Goal: Task Accomplishment & Management: Manage account settings

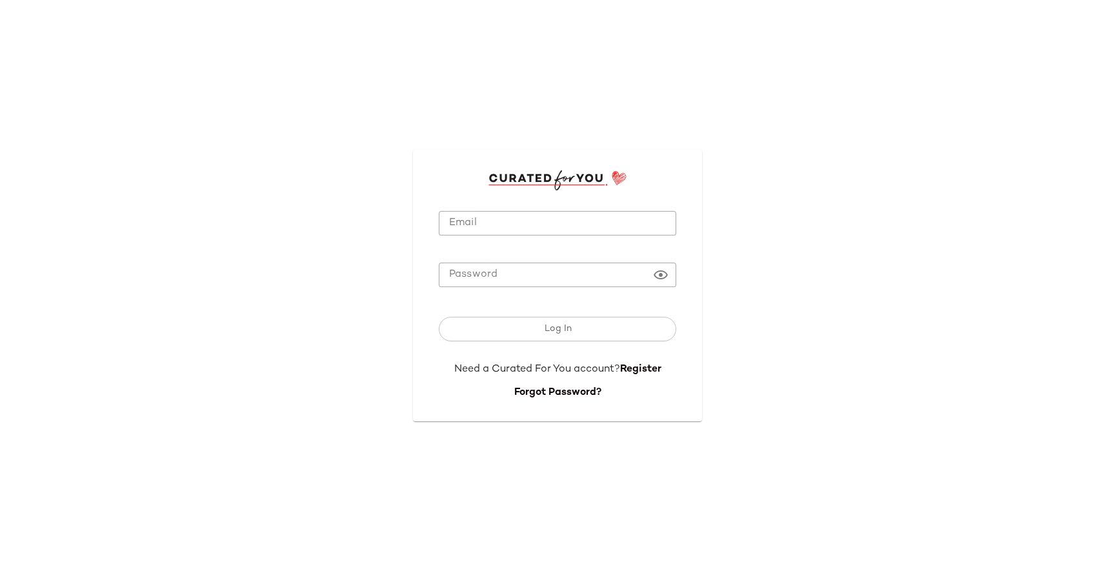
click at [547, 232] on input "Email" at bounding box center [557, 223] width 237 height 25
click at [0, 570] on com-1password-button at bounding box center [0, 571] width 0 height 0
type input "**********"
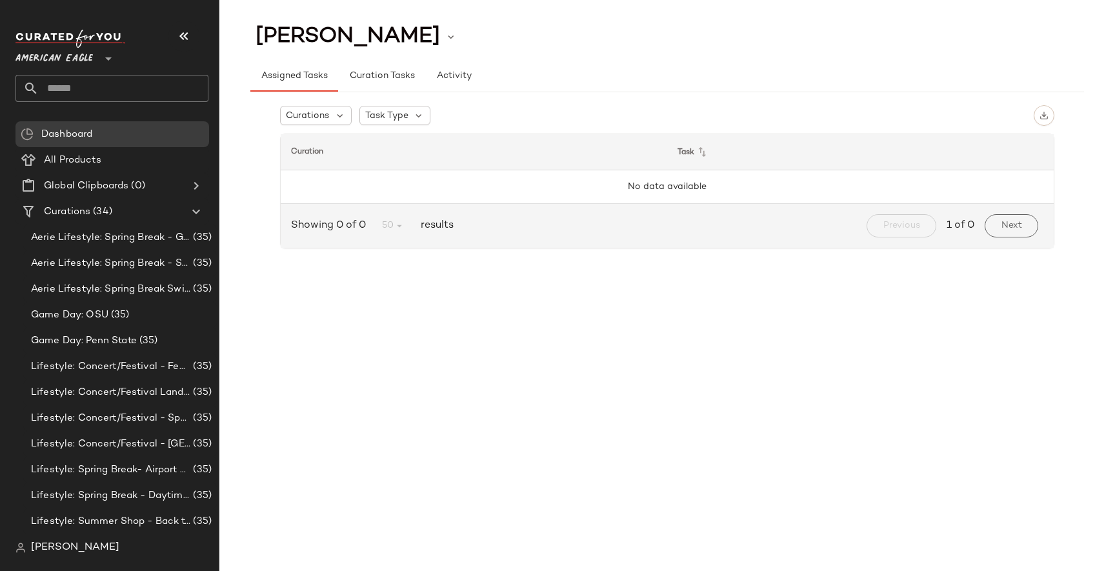
click at [46, 543] on span "[PERSON_NAME]" at bounding box center [75, 547] width 88 height 15
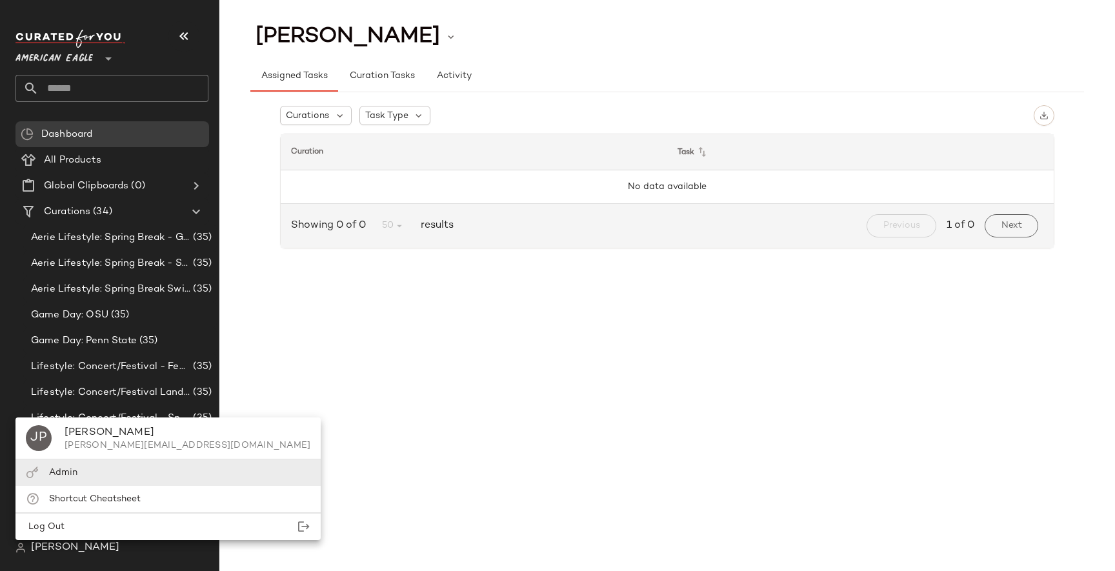
click at [103, 477] on div "Admin" at bounding box center [167, 472] width 305 height 26
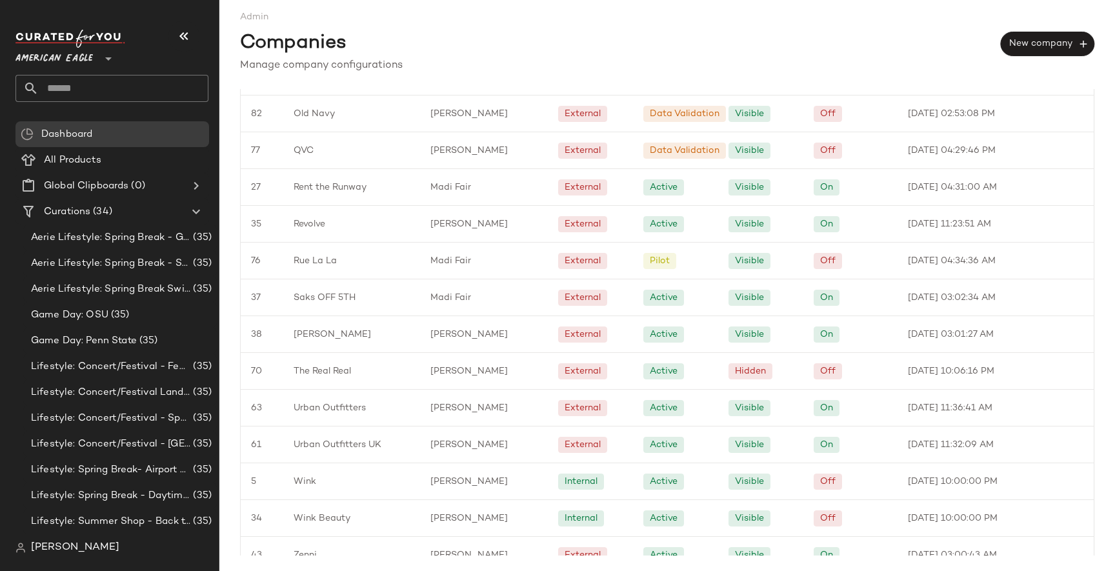
scroll to position [944, 0]
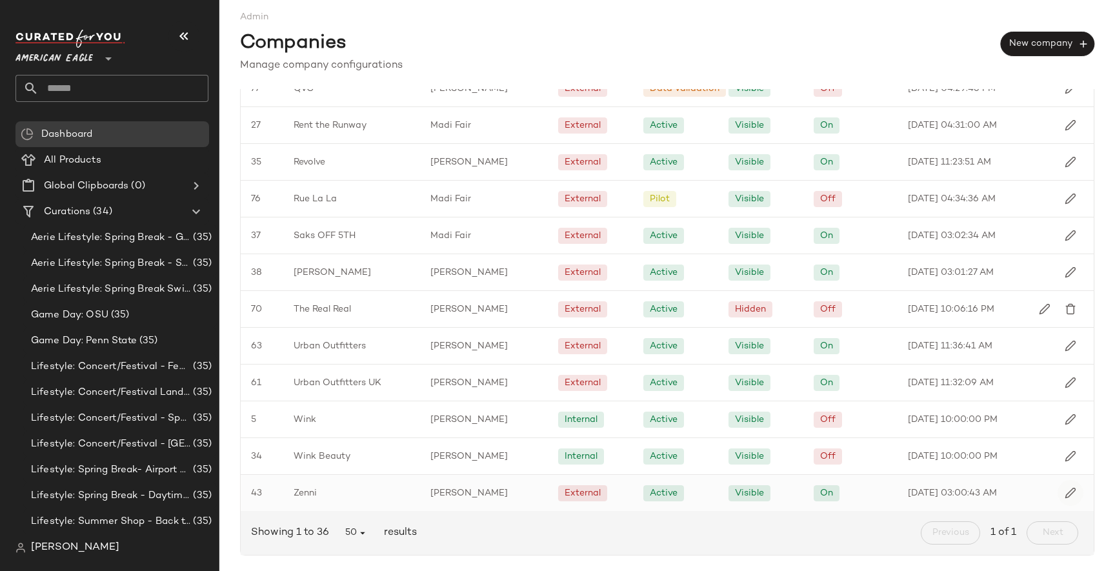
click at [1065, 496] on img "button" at bounding box center [1071, 493] width 12 height 12
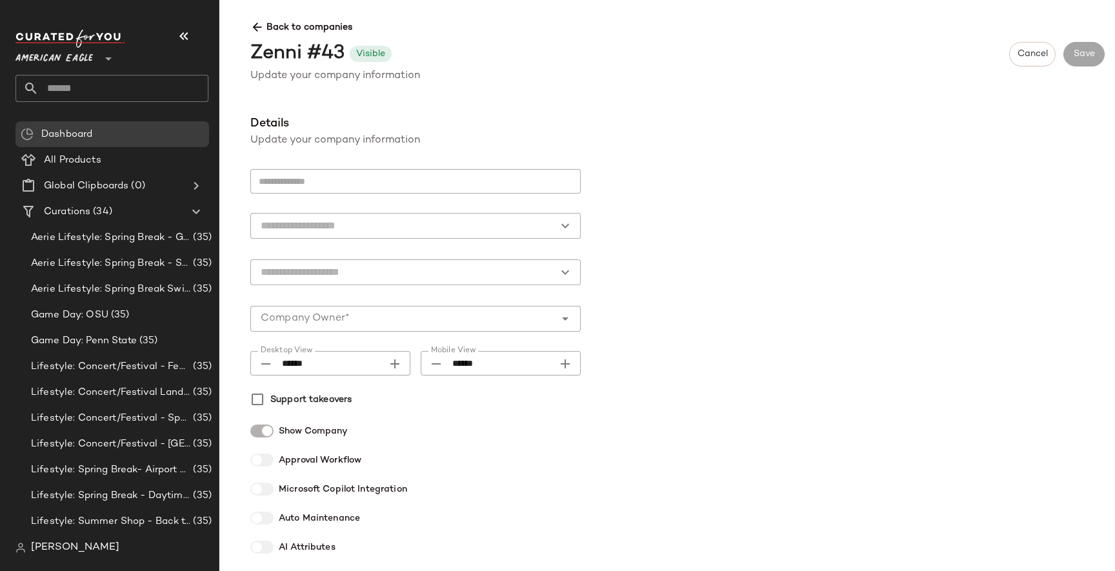
type input "*****"
type input "********"
type input "******"
type input "**********"
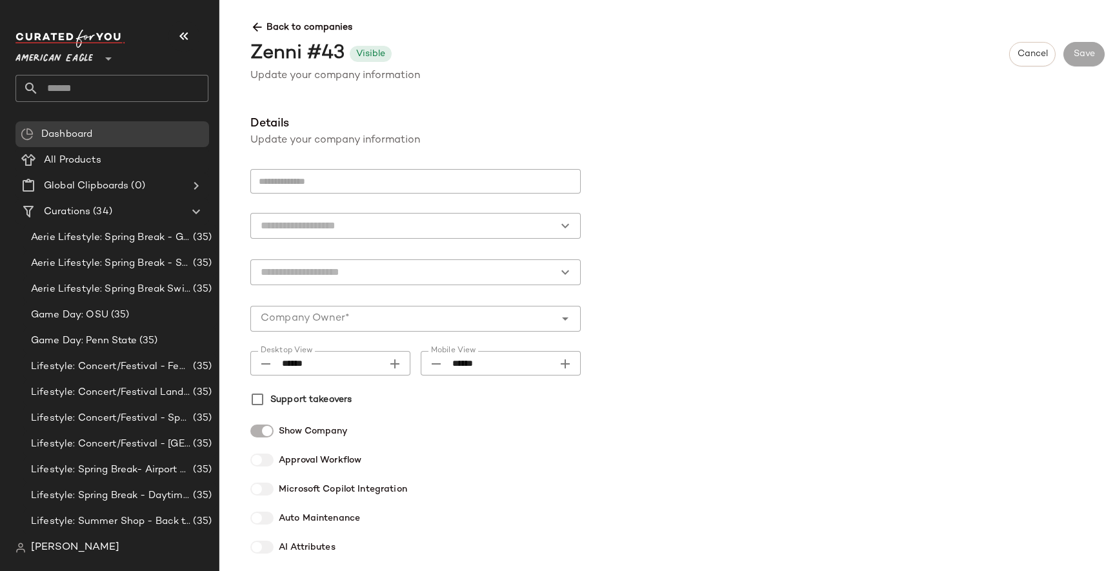
type input "*"
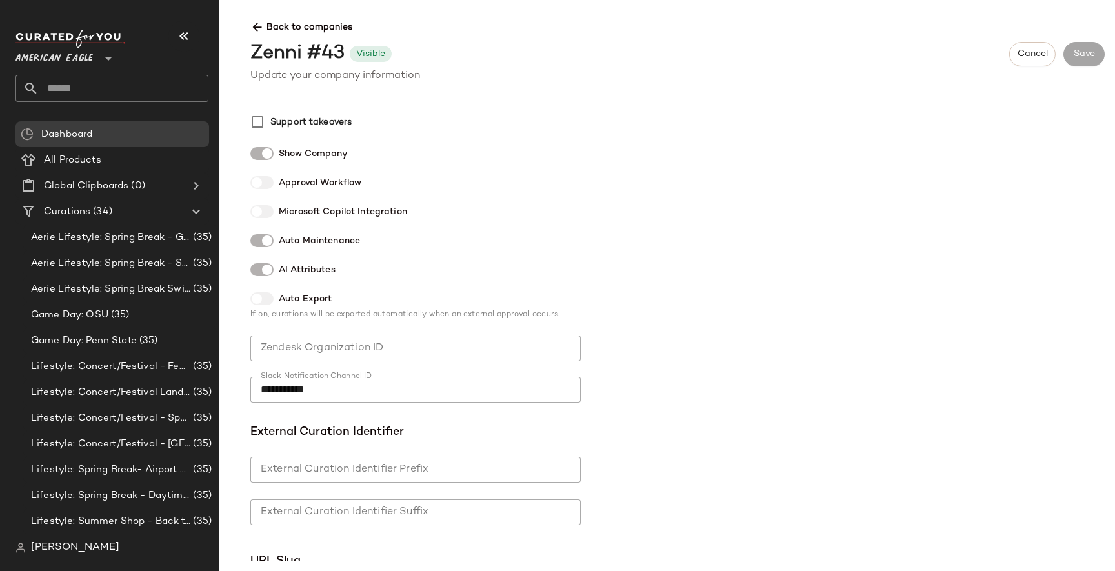
scroll to position [820, 0]
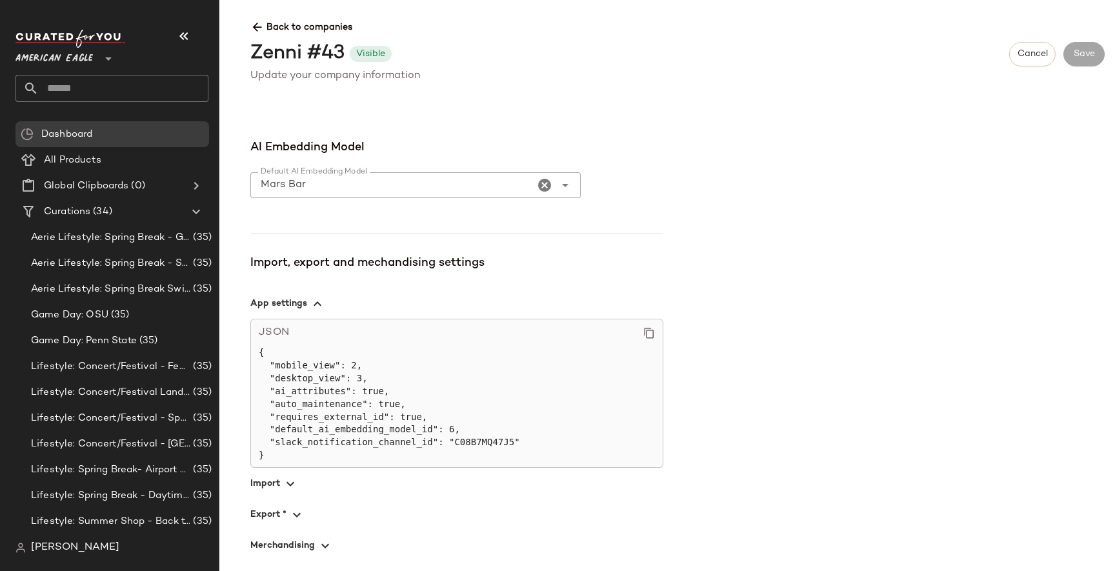
click at [276, 513] on span "button" at bounding box center [456, 514] width 413 height 31
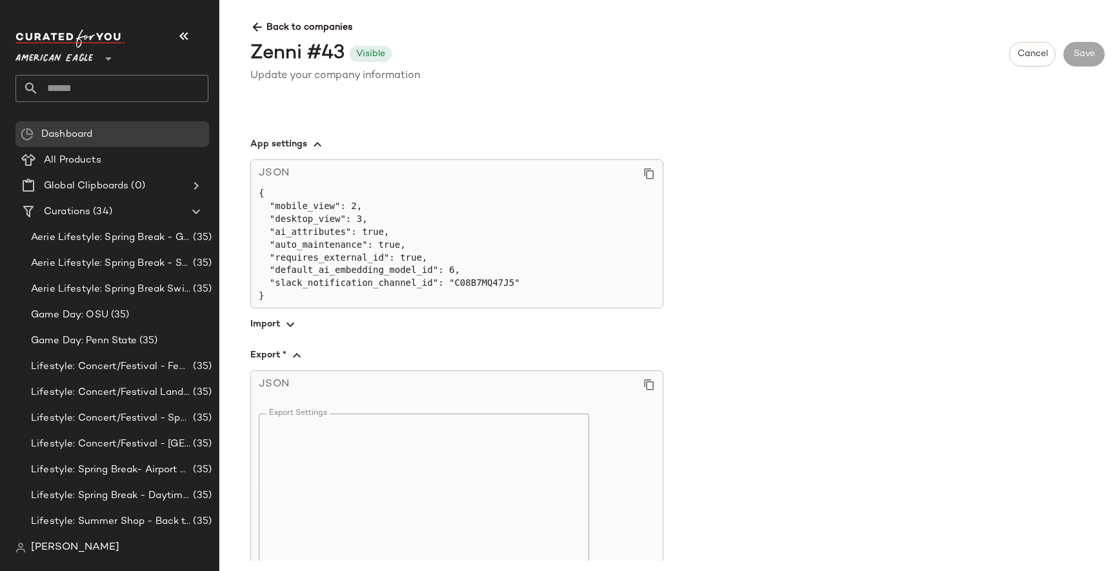
scroll to position [981, 0]
click at [649, 384] on icon at bounding box center [649, 384] width 12 height 12
click at [1030, 62] on button "Cancel" at bounding box center [1032, 54] width 46 height 25
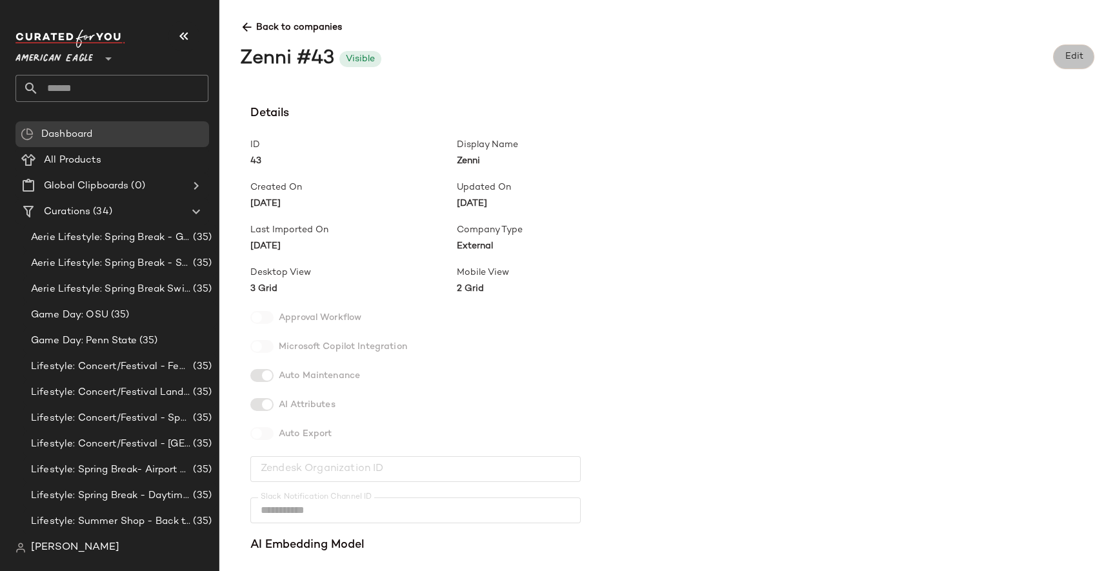
click at [1069, 53] on span "Edit" at bounding box center [1073, 57] width 19 height 10
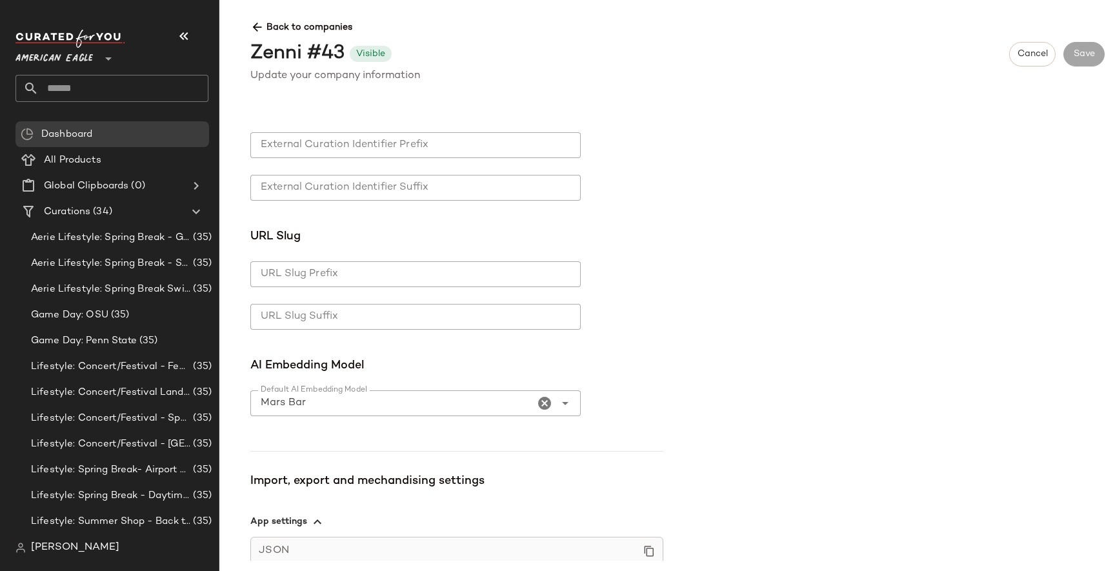
scroll to position [820, 0]
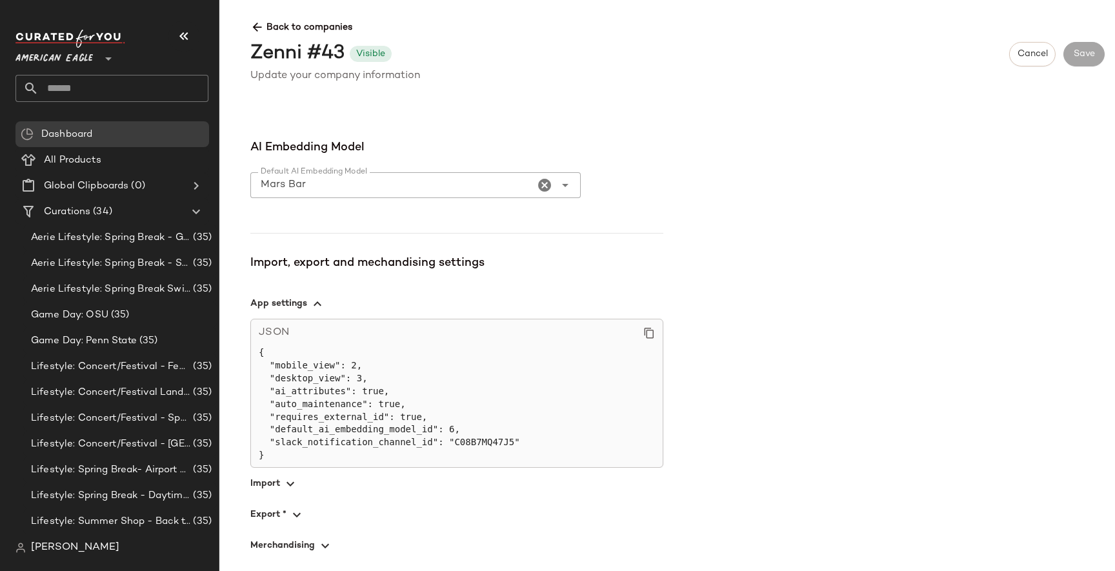
click at [289, 516] on icon "button" at bounding box center [296, 514] width 15 height 15
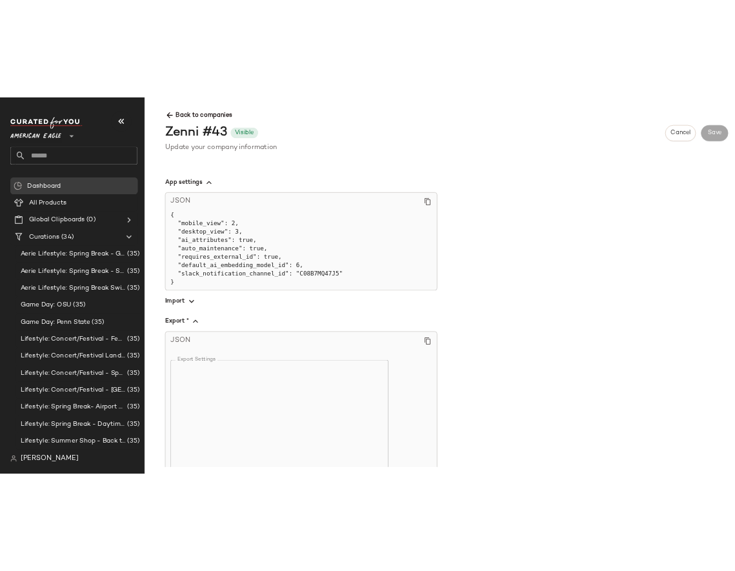
scroll to position [999, 0]
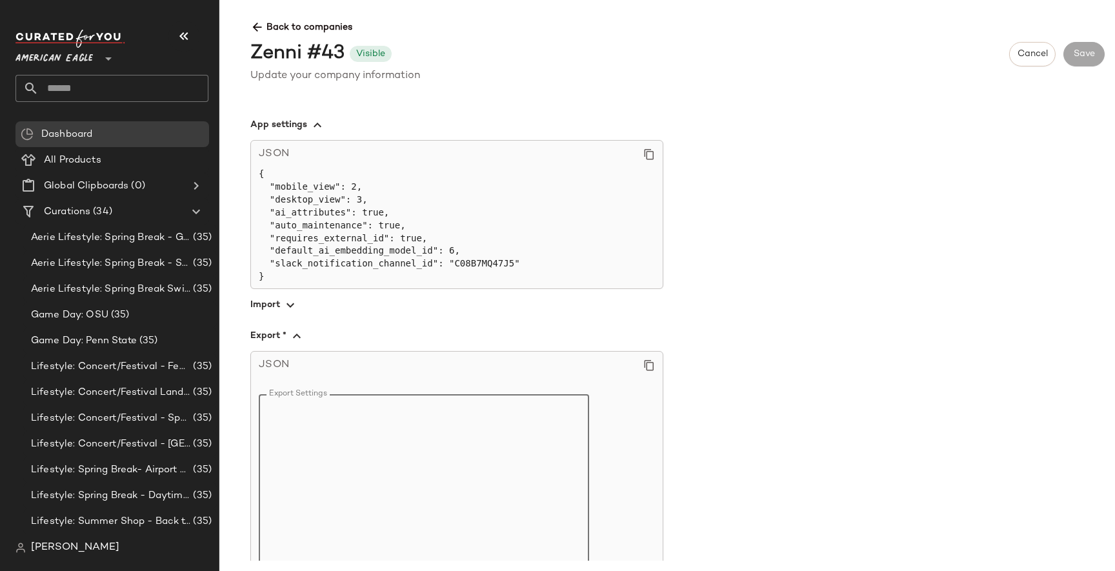
click at [743, 310] on div "**********" at bounding box center [677, 338] width 875 height 446
click at [94, 61] on div "American Eagle **" at bounding box center [56, 51] width 83 height 32
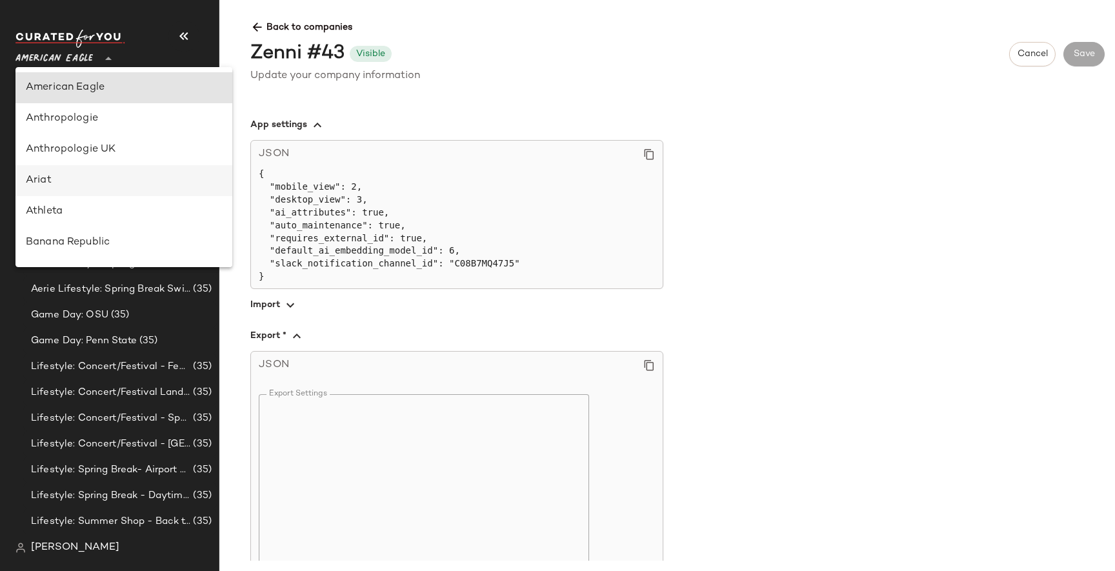
click at [56, 183] on div "Ariat" at bounding box center [124, 180] width 196 height 15
type input "**"
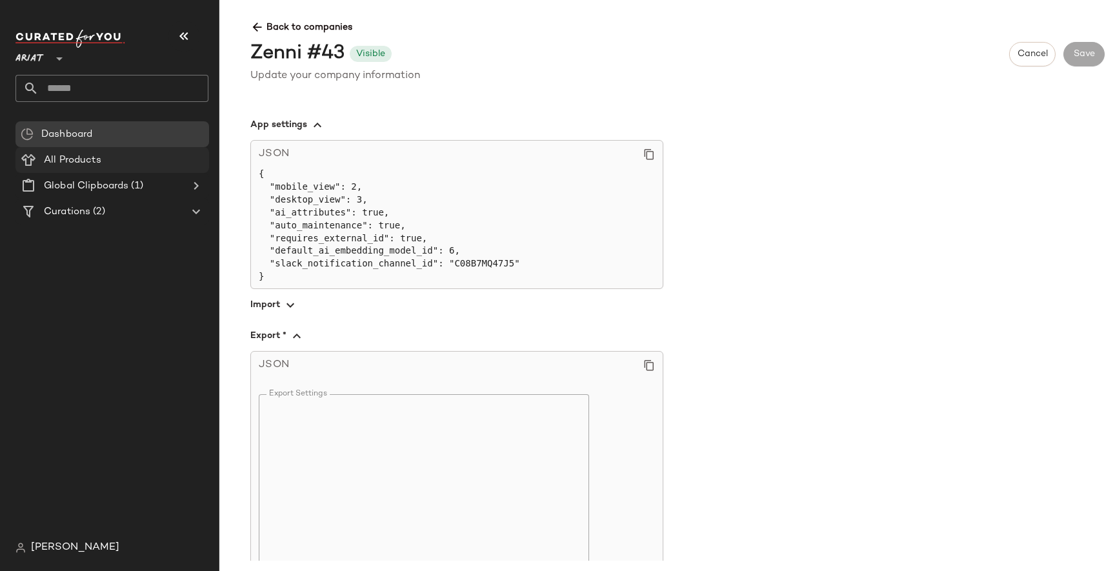
click at [130, 152] on Products "All Products" at bounding box center [112, 160] width 194 height 26
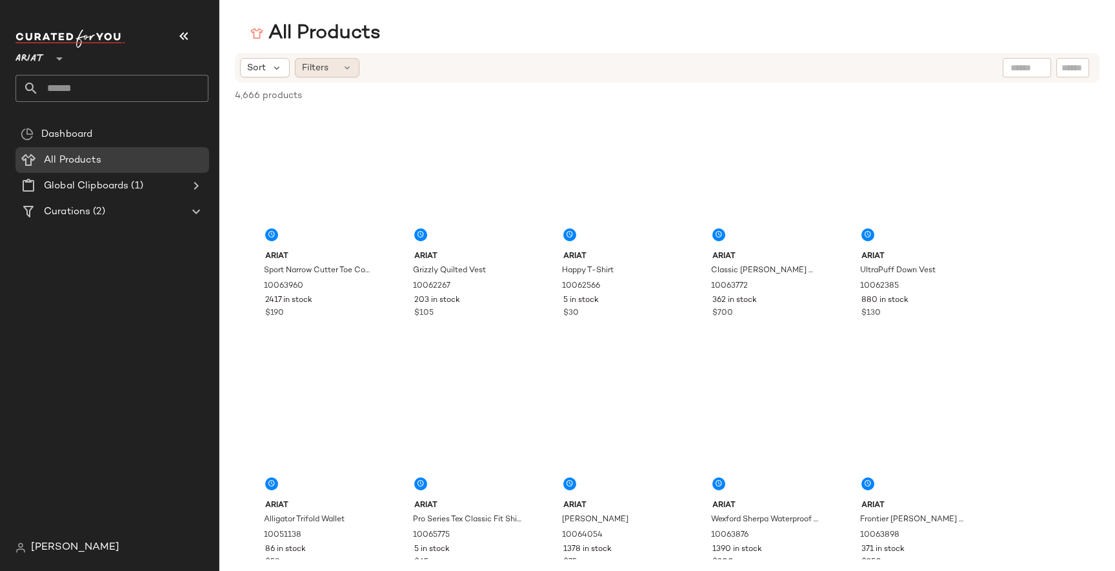
click at [344, 63] on icon at bounding box center [347, 68] width 10 height 10
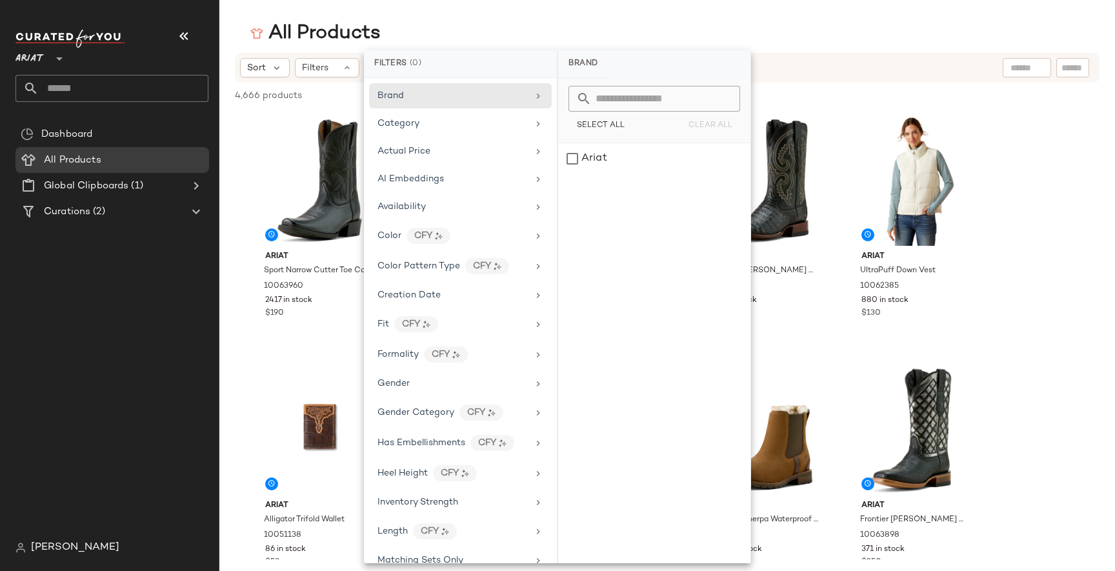
click at [436, 26] on div "All Products" at bounding box center [667, 34] width 896 height 26
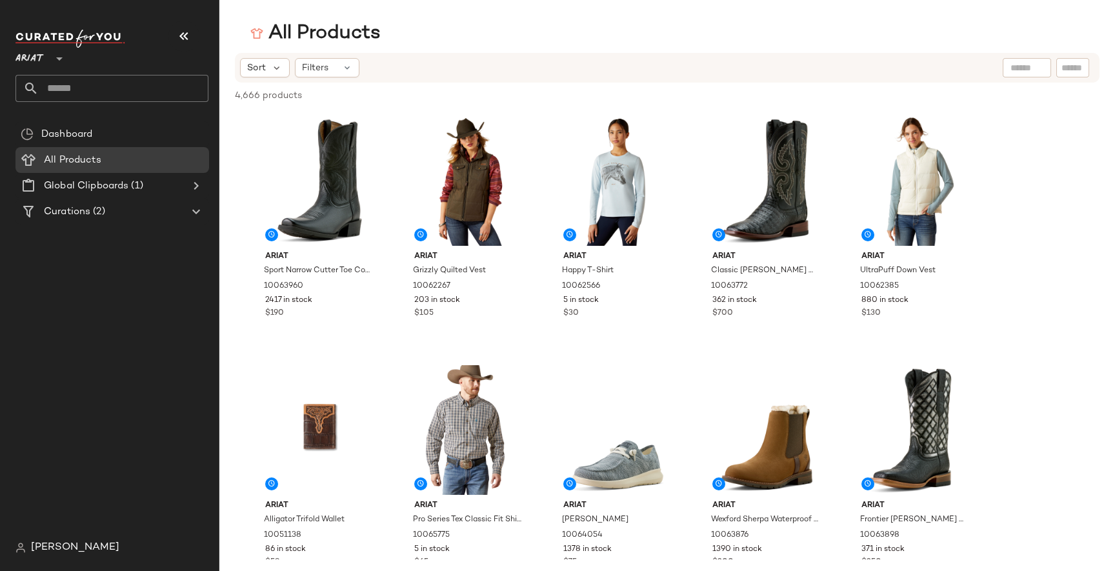
click at [598, 49] on div "All Products Sort Filters 4,666 products • 0 selected Deselect All Ariat Sport …" at bounding box center [557, 296] width 1115 height 550
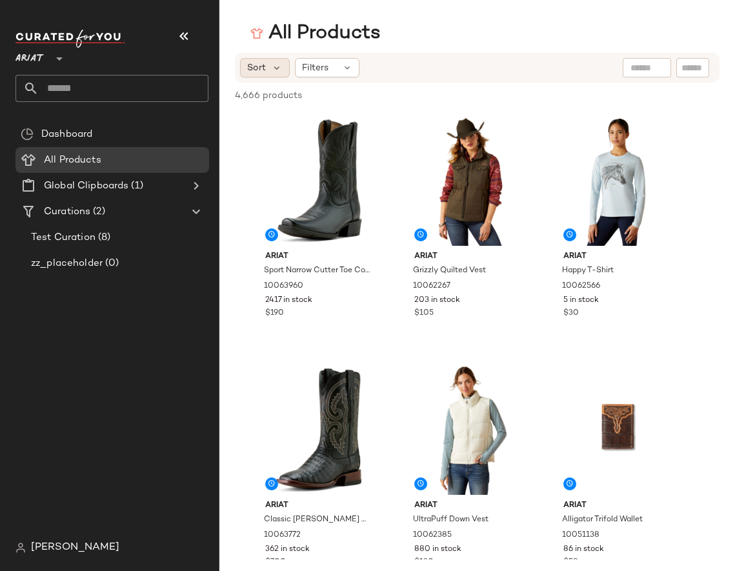
click at [268, 69] on div "Sort" at bounding box center [265, 67] width 50 height 19
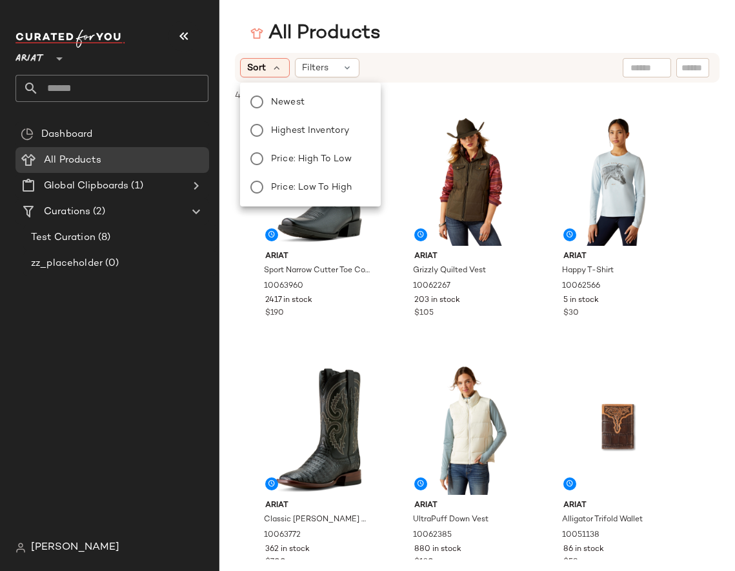
click at [450, 66] on div "Sort Filters" at bounding box center [393, 67] width 307 height 19
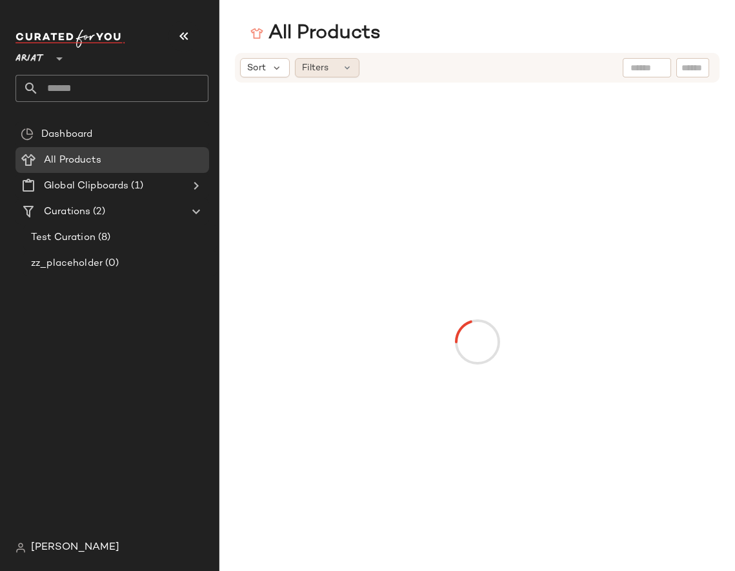
click at [334, 72] on div "Filters" at bounding box center [327, 67] width 65 height 19
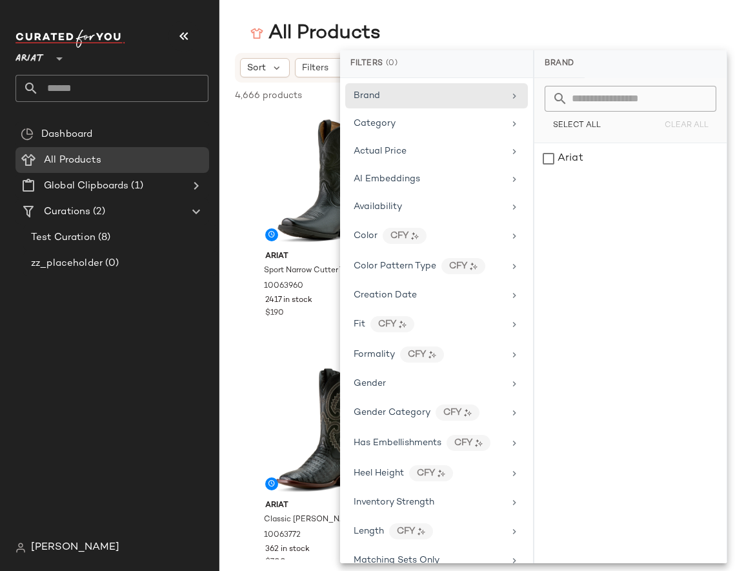
click at [432, 26] on div "All Products" at bounding box center [477, 34] width 516 height 26
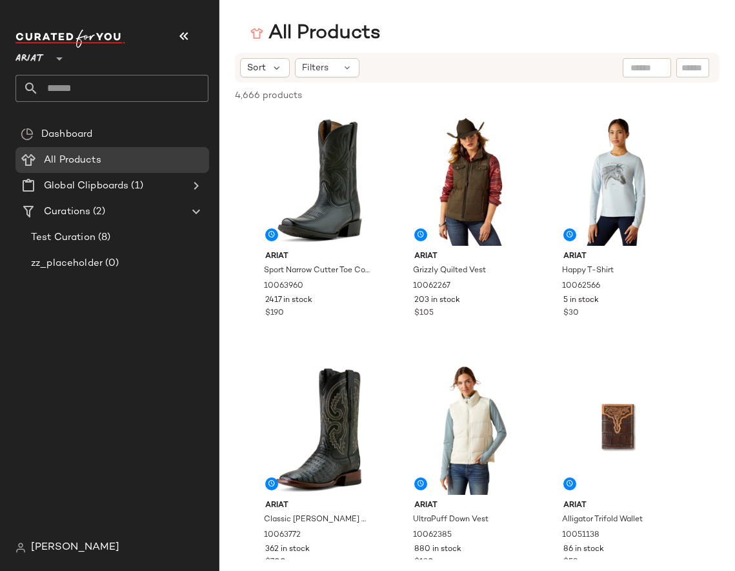
click at [621, 30] on div "All Products" at bounding box center [477, 34] width 516 height 26
click at [343, 70] on icon at bounding box center [347, 68] width 10 height 10
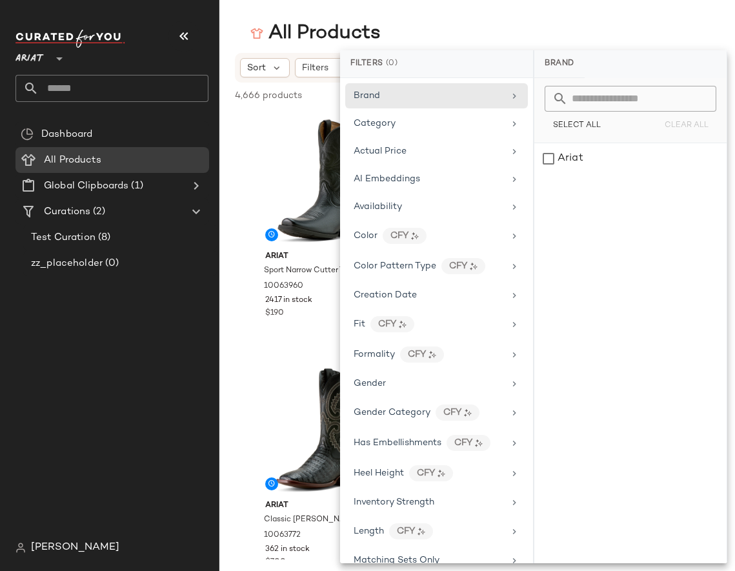
click at [513, 29] on div "All Products" at bounding box center [477, 34] width 516 height 26
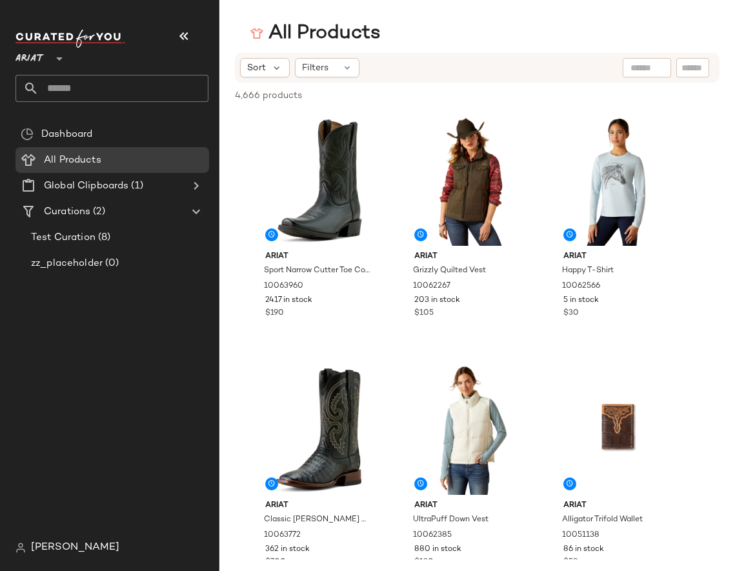
click at [587, 21] on div "All Products" at bounding box center [477, 34] width 516 height 26
click at [73, 538] on div "[PERSON_NAME]" at bounding box center [116, 548] width 203 height 26
click at [70, 545] on span "[PERSON_NAME]" at bounding box center [75, 547] width 88 height 15
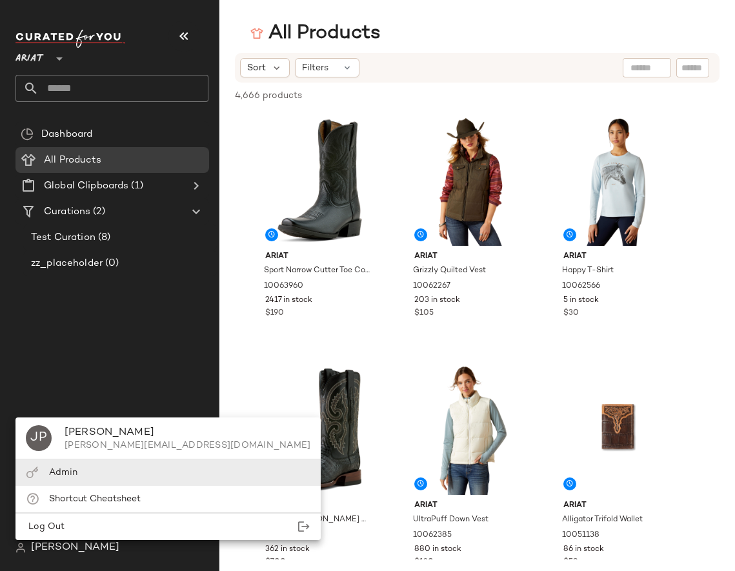
click at [106, 472] on div "Admin" at bounding box center [167, 472] width 305 height 26
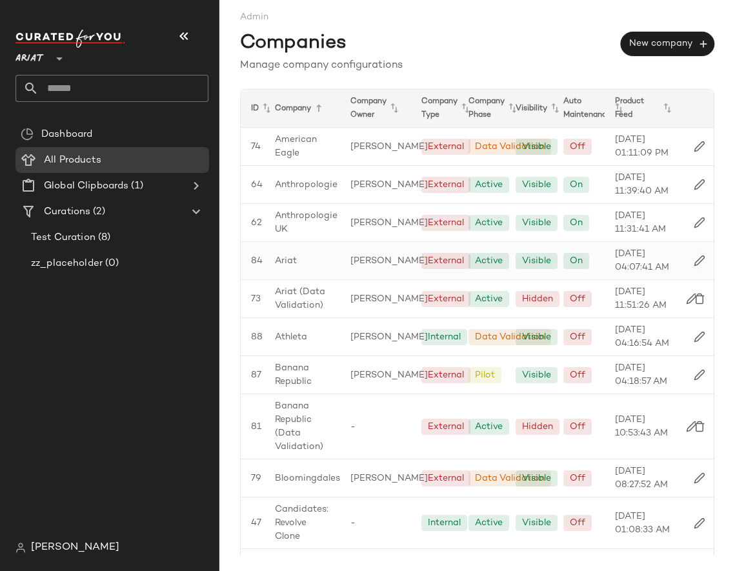
click at [694, 261] on img "button" at bounding box center [700, 261] width 12 height 12
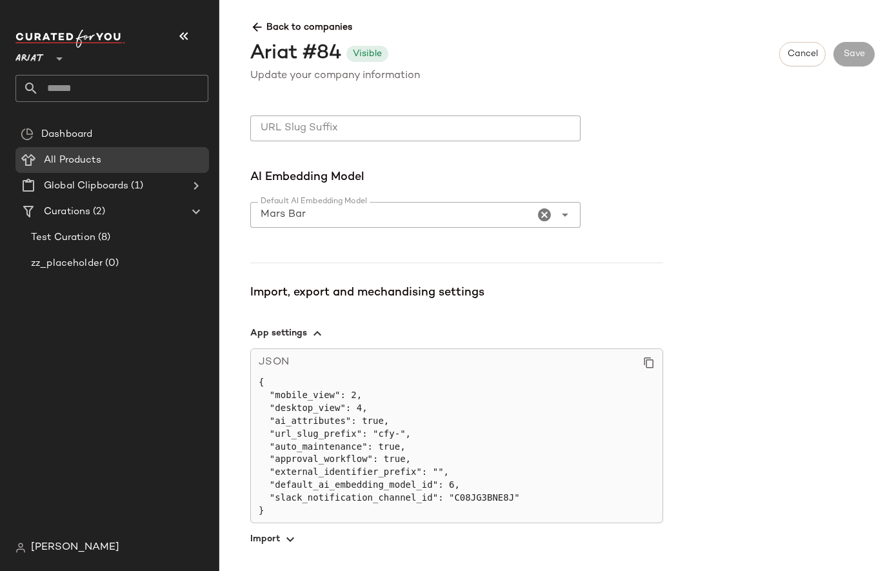
scroll to position [846, 0]
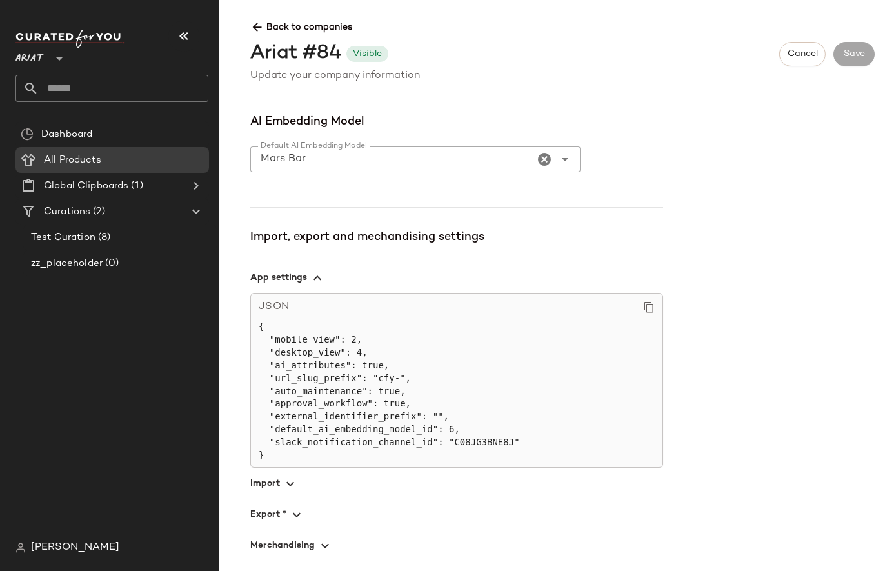
click at [287, 479] on icon "button" at bounding box center [290, 483] width 15 height 15
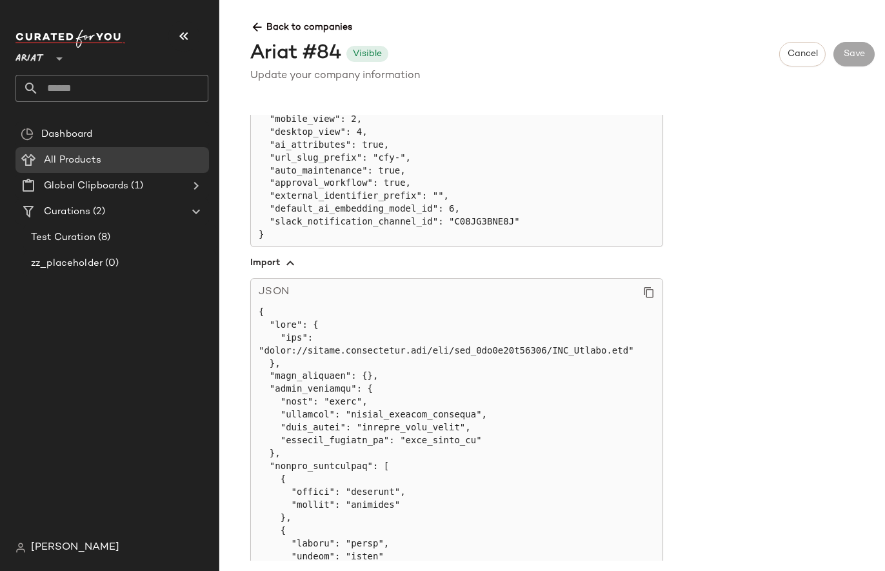
scroll to position [1078, 0]
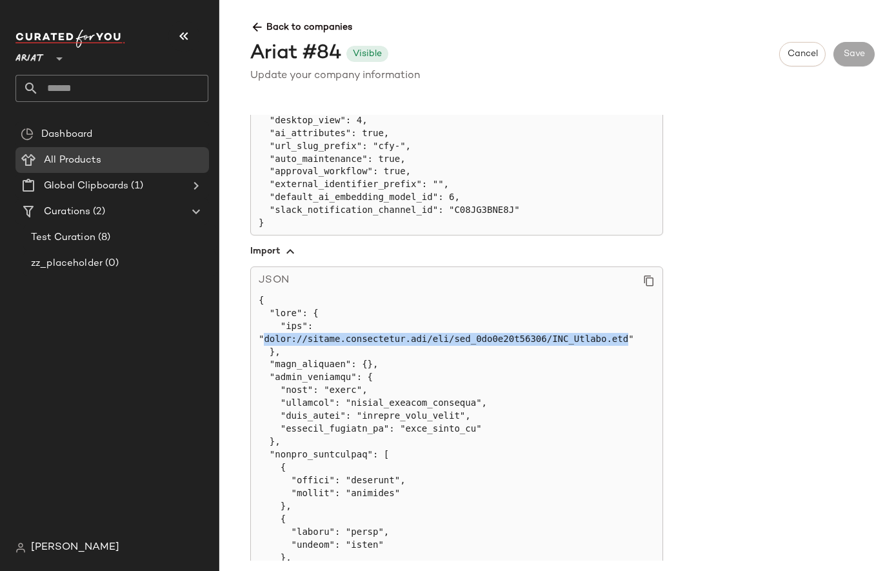
drag, startPoint x: 264, startPoint y: 339, endPoint x: 628, endPoint y: 339, distance: 364.0
copy pre "https://sftpgo.feedonomics.com/ftp/fdx_9be5d67d35050/CYF_Export.csv"
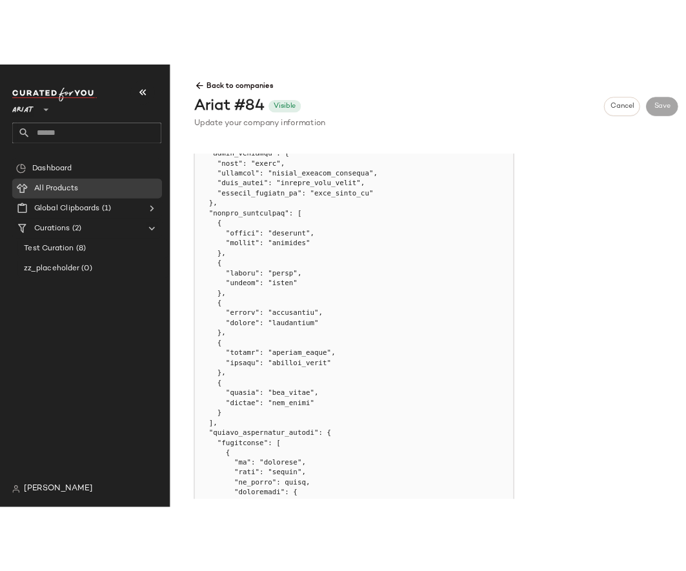
scroll to position [1340, 0]
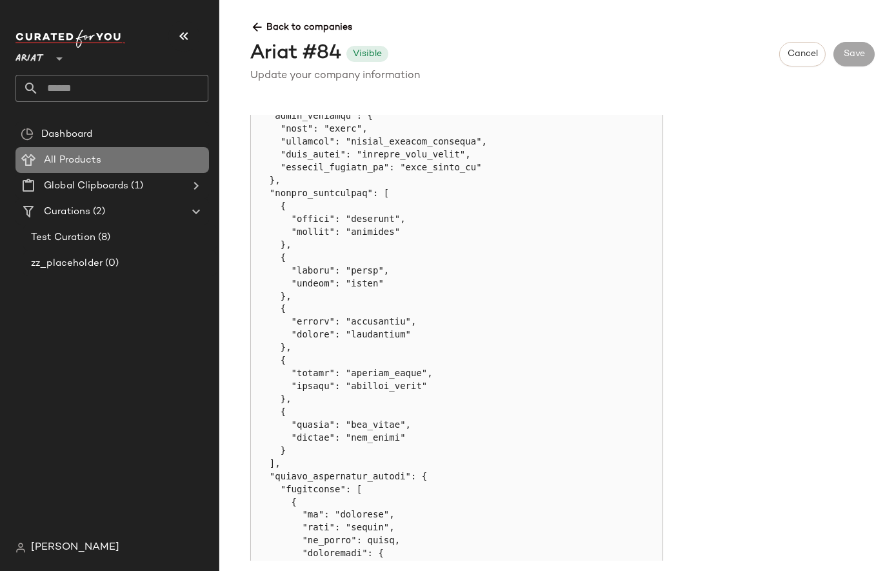
click at [74, 159] on span "All Products" at bounding box center [72, 160] width 57 height 15
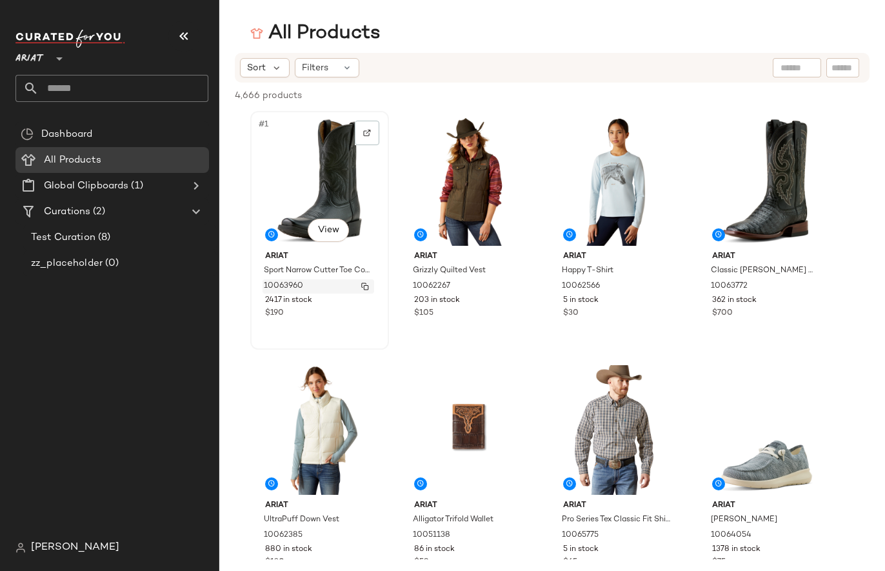
click at [276, 287] on span "10063960" at bounding box center [283, 287] width 39 height 12
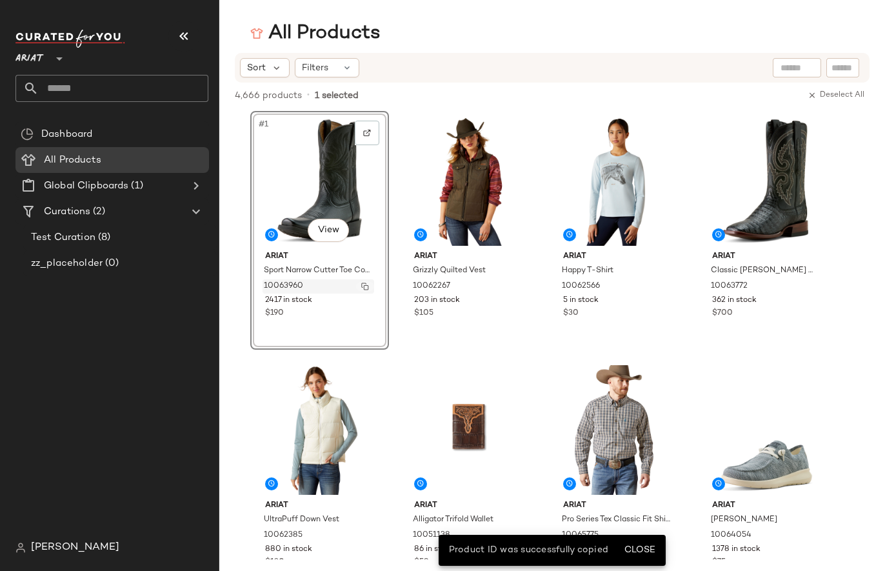
click at [364, 287] on img "button" at bounding box center [365, 287] width 8 height 8
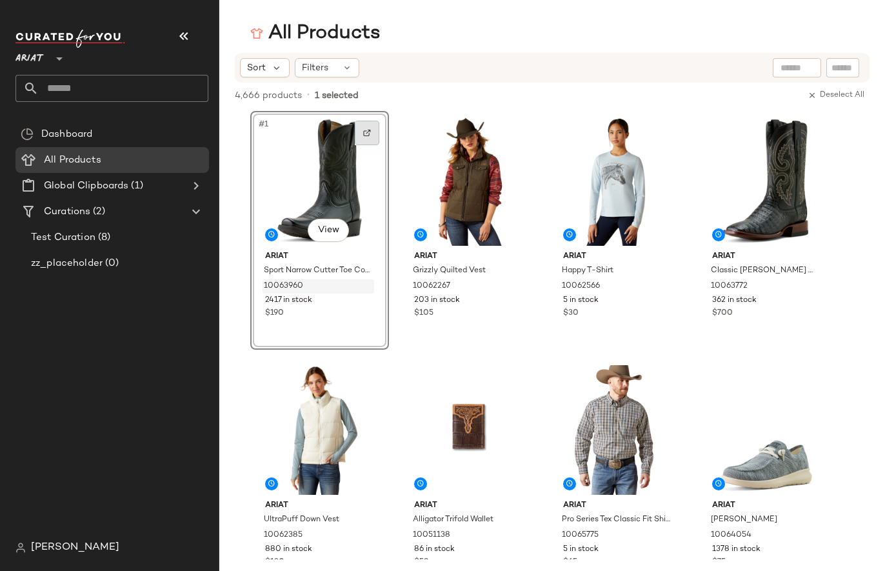
click at [366, 132] on img at bounding box center [367, 133] width 8 height 8
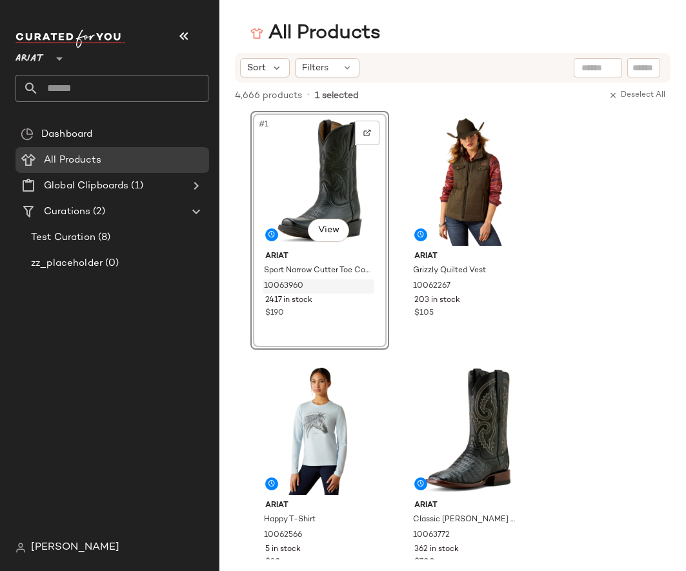
click at [608, 41] on div "All Products" at bounding box center [452, 34] width 467 height 26
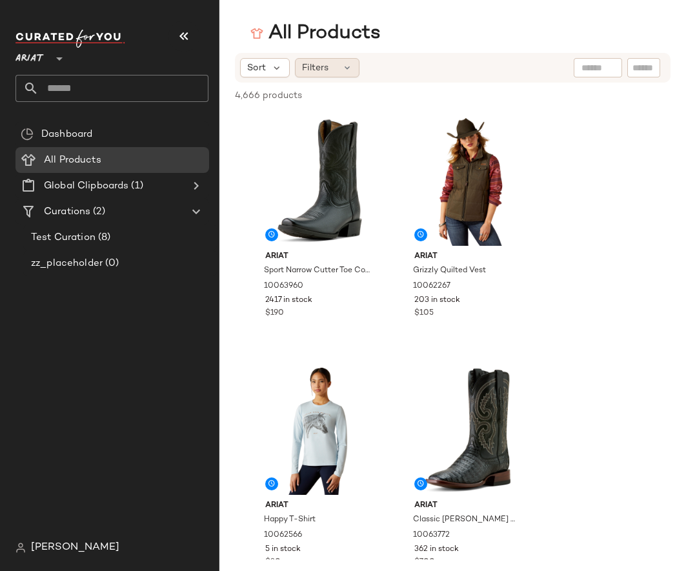
click at [331, 66] on div "Filters" at bounding box center [327, 67] width 65 height 19
click at [327, 81] on div "Sort Filters" at bounding box center [453, 68] width 436 height 30
click at [338, 58] on div "Filters" at bounding box center [327, 67] width 65 height 19
click at [519, 23] on div "All Products" at bounding box center [452, 34] width 467 height 26
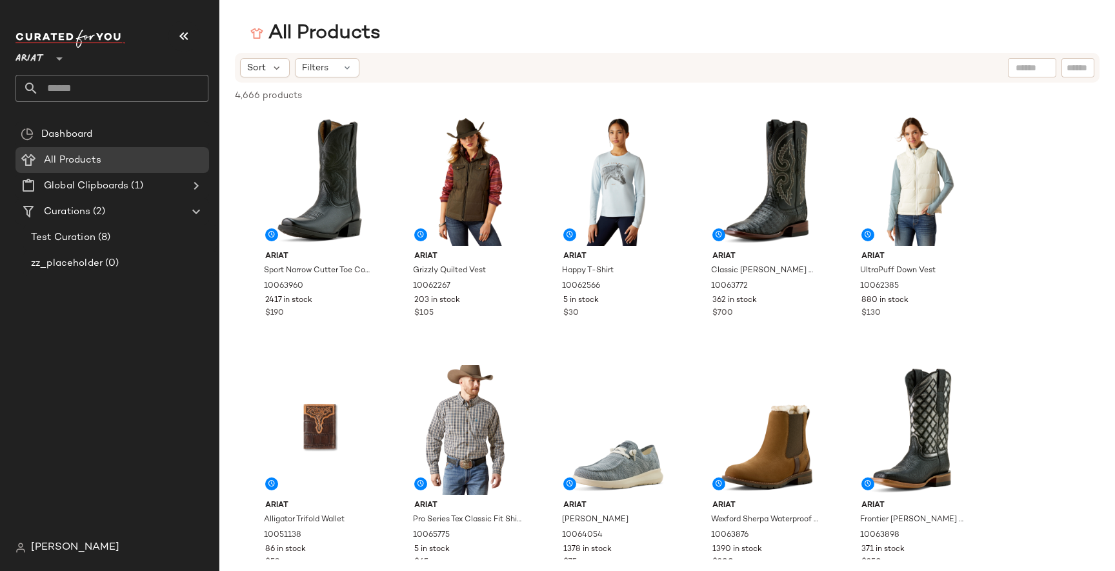
click at [47, 552] on span "[PERSON_NAME]" at bounding box center [75, 547] width 88 height 15
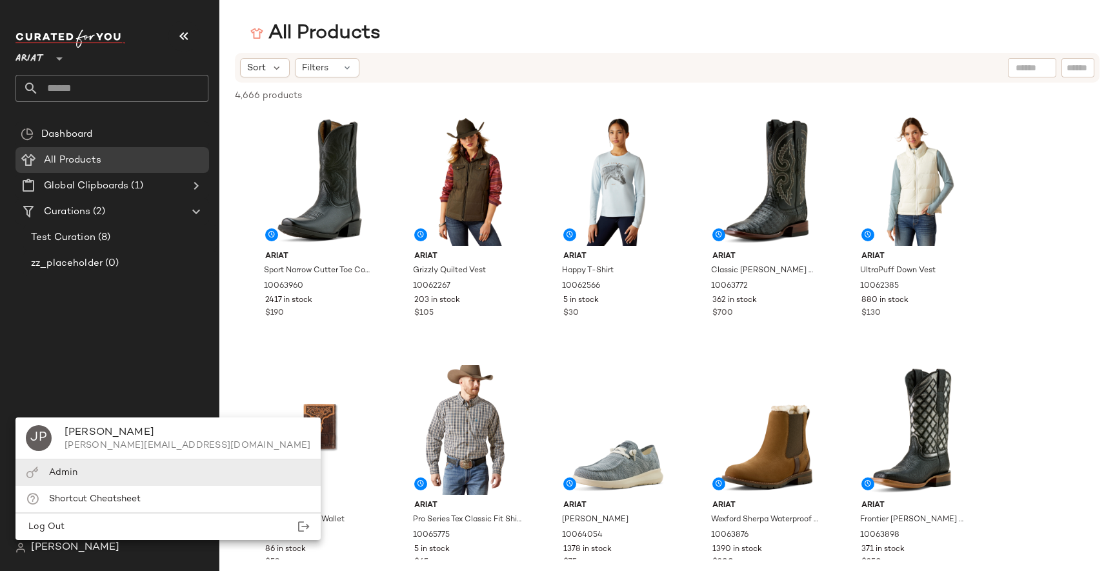
click at [94, 467] on div "Admin" at bounding box center [167, 472] width 305 height 26
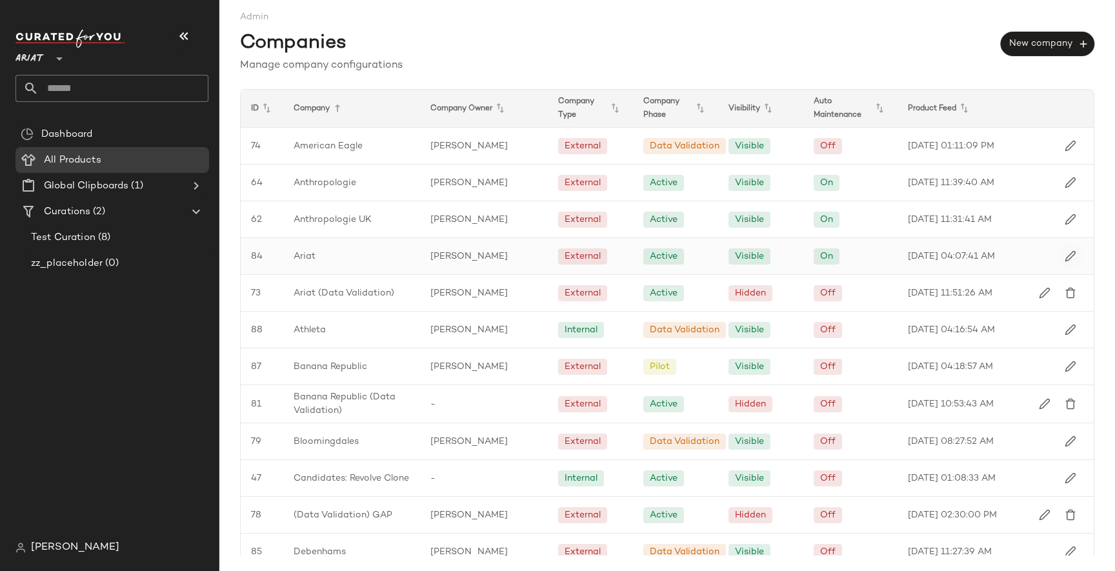
click at [1065, 253] on img "button" at bounding box center [1071, 256] width 12 height 12
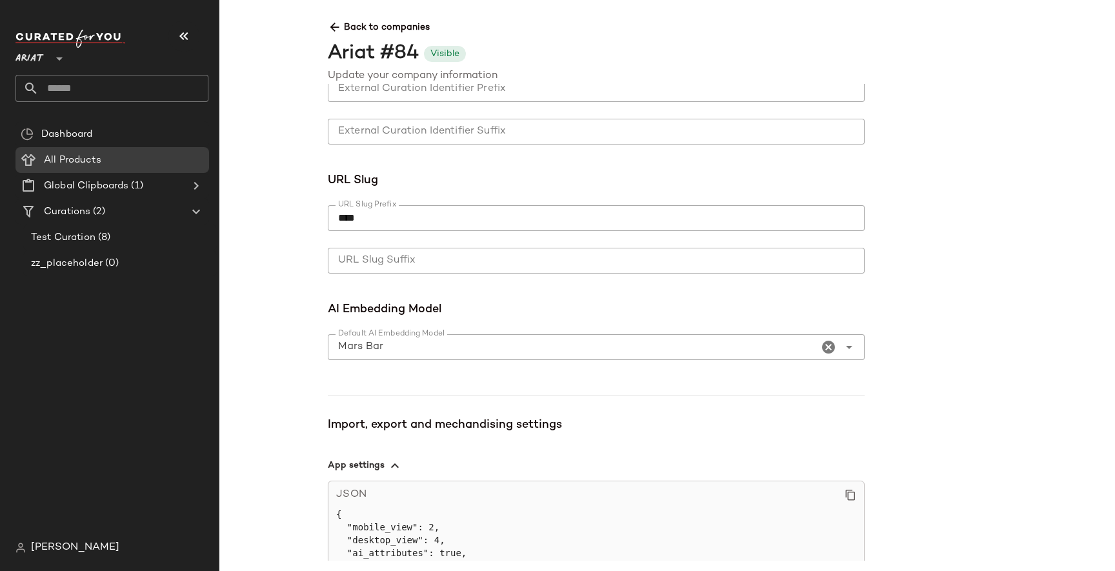
scroll to position [908, 0]
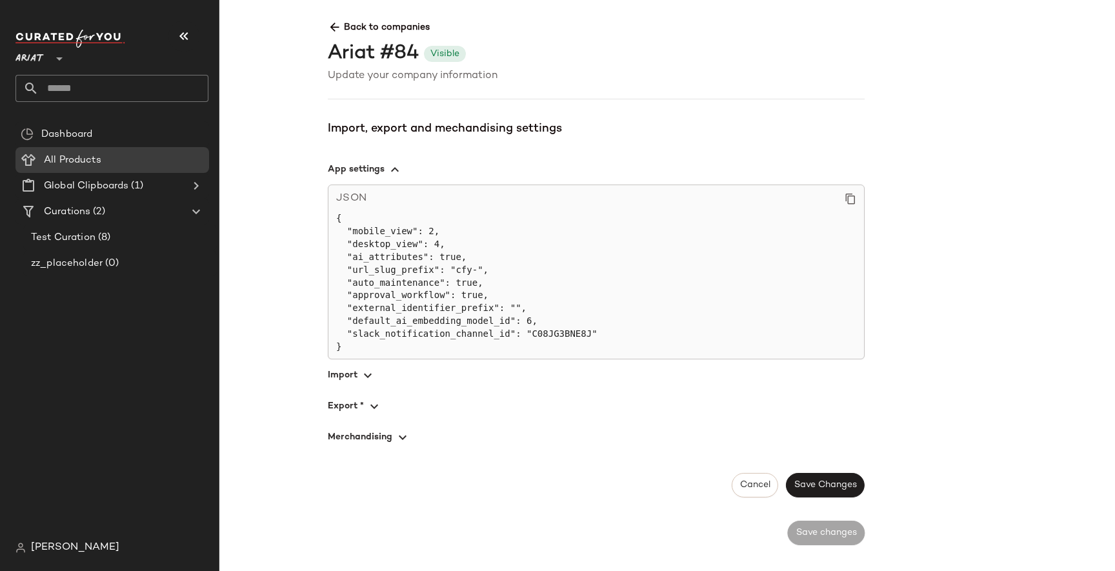
click at [359, 371] on span "button" at bounding box center [596, 374] width 537 height 31
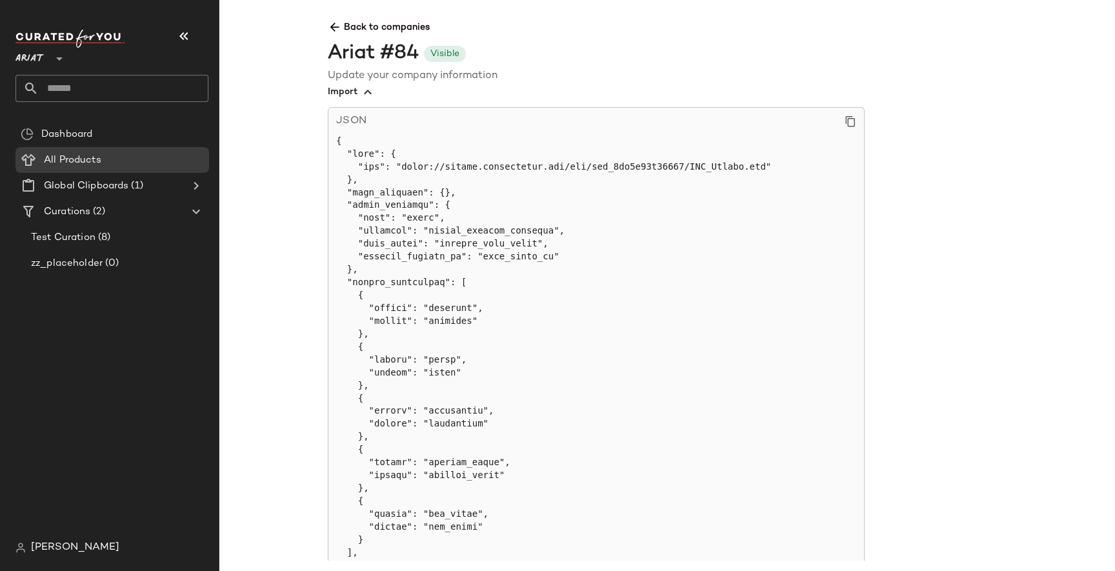
scroll to position [1190, 0]
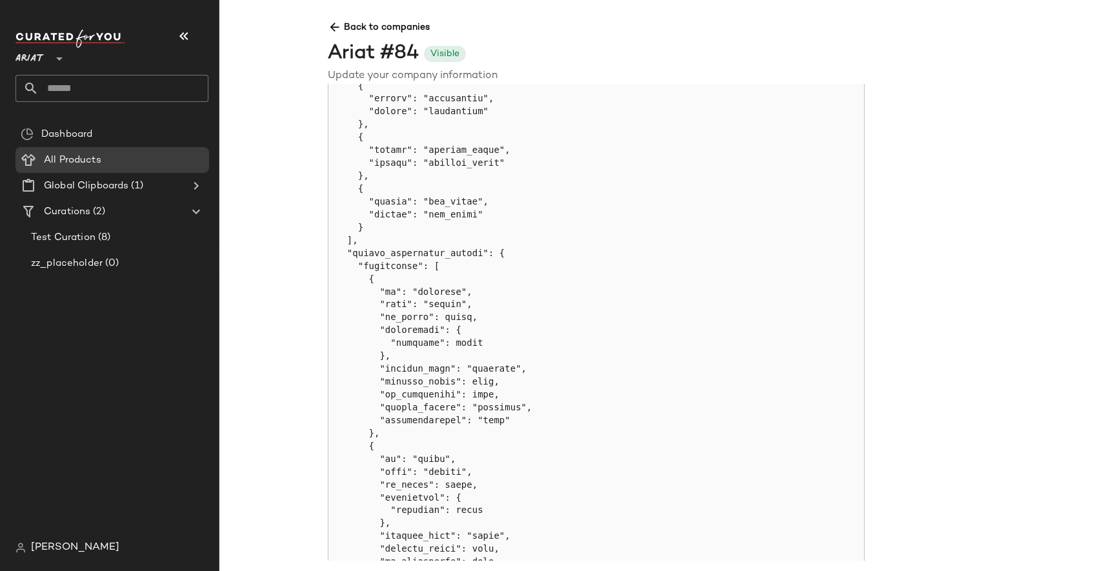
scroll to position [1623, 0]
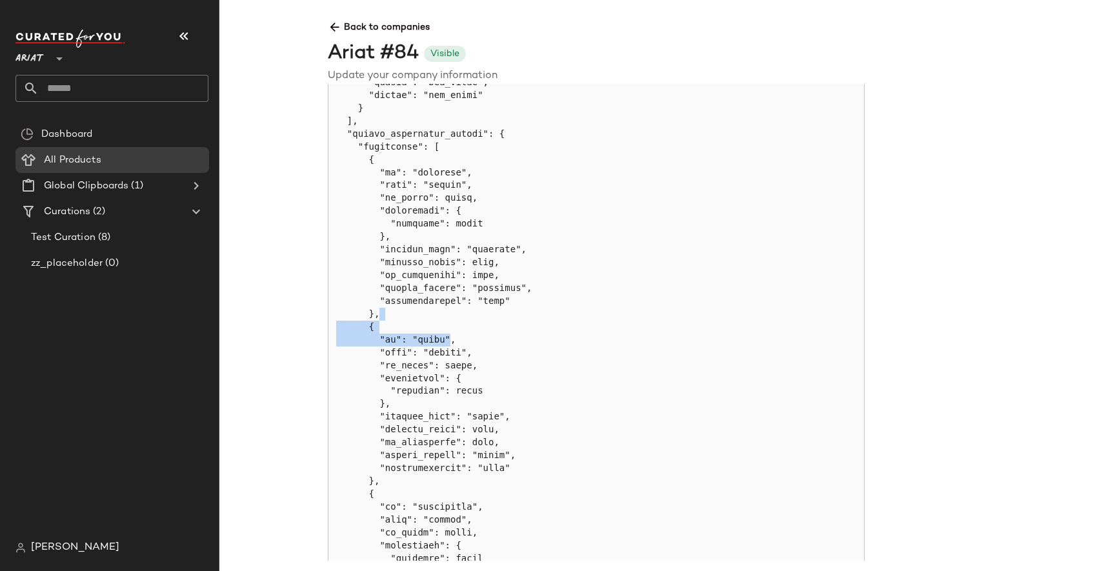
drag, startPoint x: 400, startPoint y: 312, endPoint x: 452, endPoint y: 335, distance: 56.9
click at [452, 335] on pre at bounding box center [596, 366] width 520 height 1326
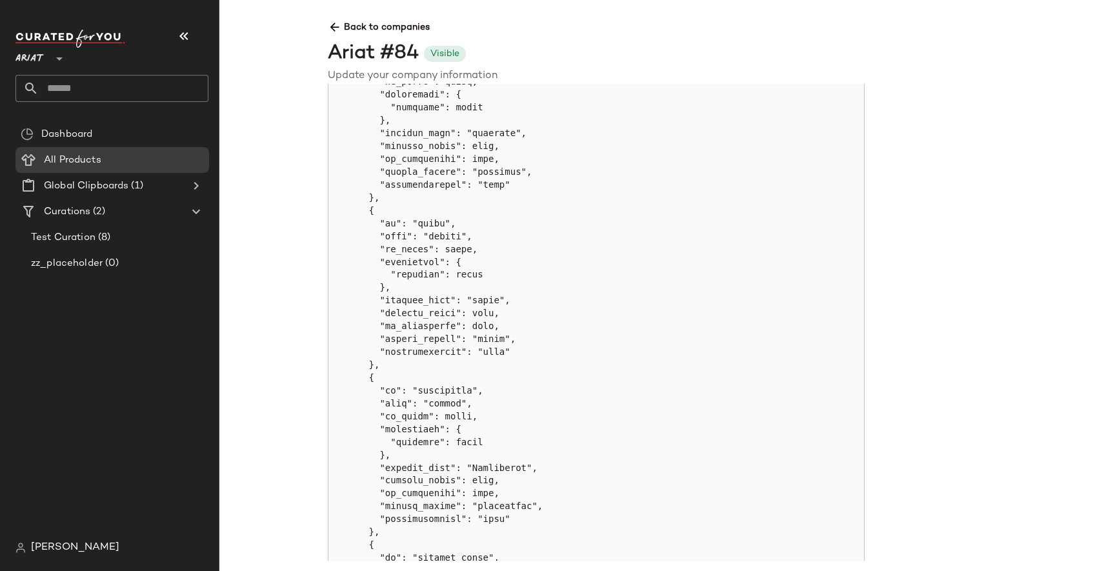
scroll to position [1605, 0]
